Goal: Information Seeking & Learning: Learn about a topic

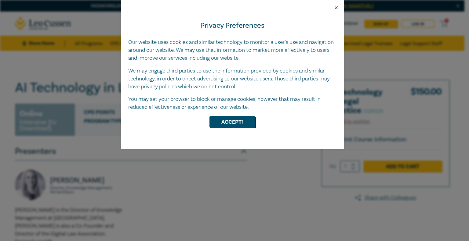
click at [333, 9] on button "Close" at bounding box center [335, 7] width 5 height 5
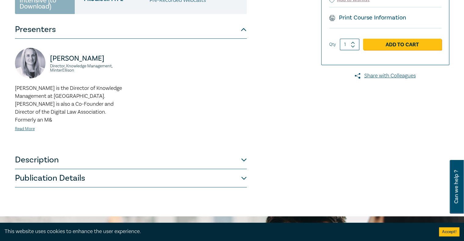
scroll to position [153, 0]
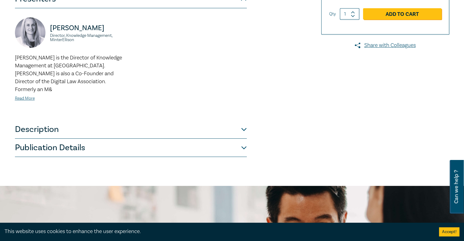
click at [243, 121] on button "Description" at bounding box center [131, 130] width 232 height 18
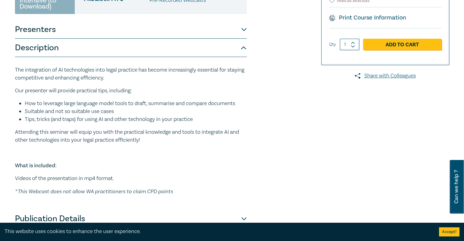
scroll to position [61, 0]
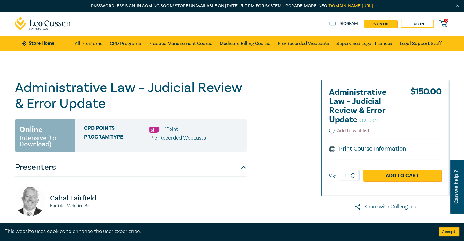
click at [57, 92] on h1 "Administrative Law – Judicial Review & Error Update O25021" at bounding box center [131, 96] width 232 height 32
